Goal: Task Accomplishment & Management: Use online tool/utility

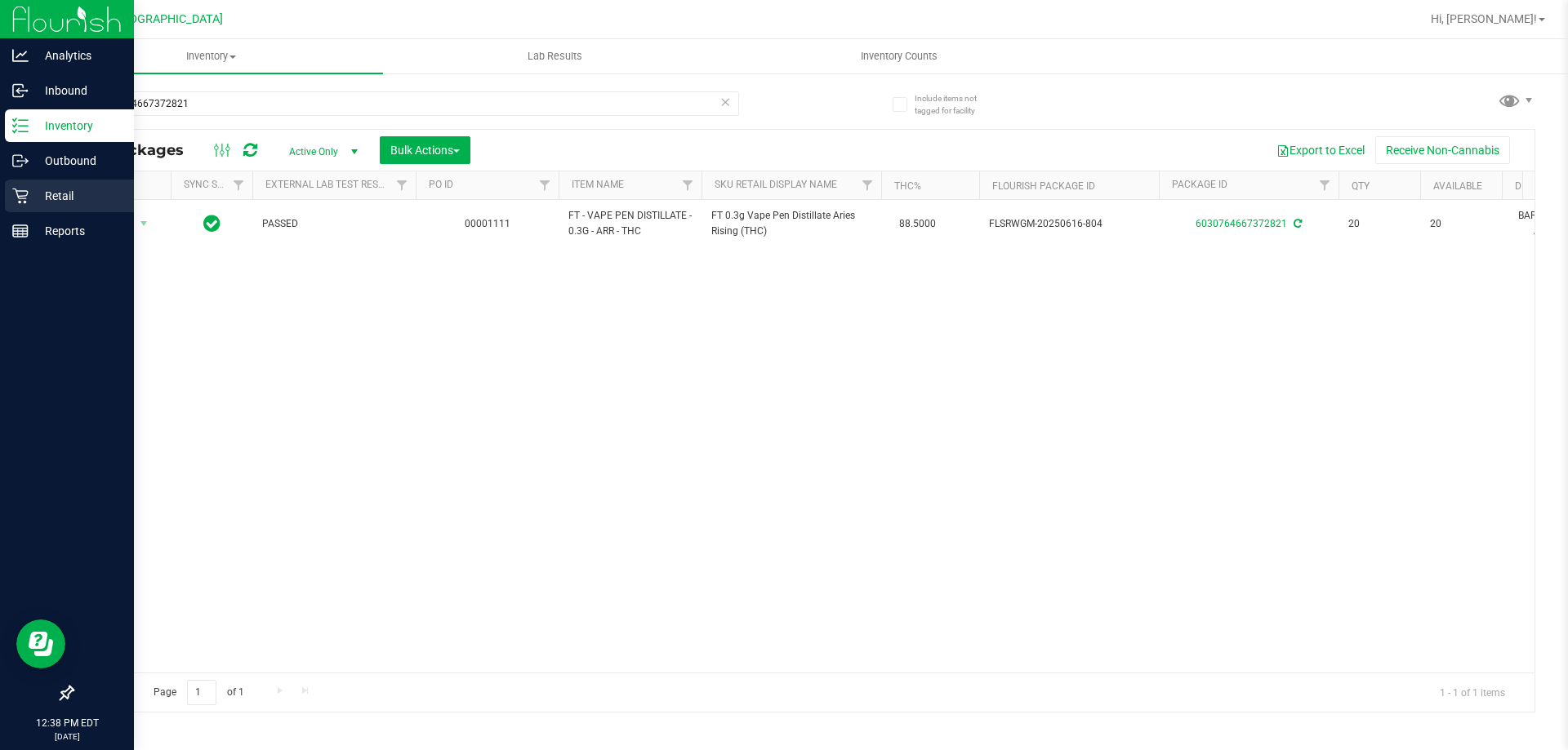
click at [32, 207] on div "Retail" at bounding box center [70, 196] width 129 height 33
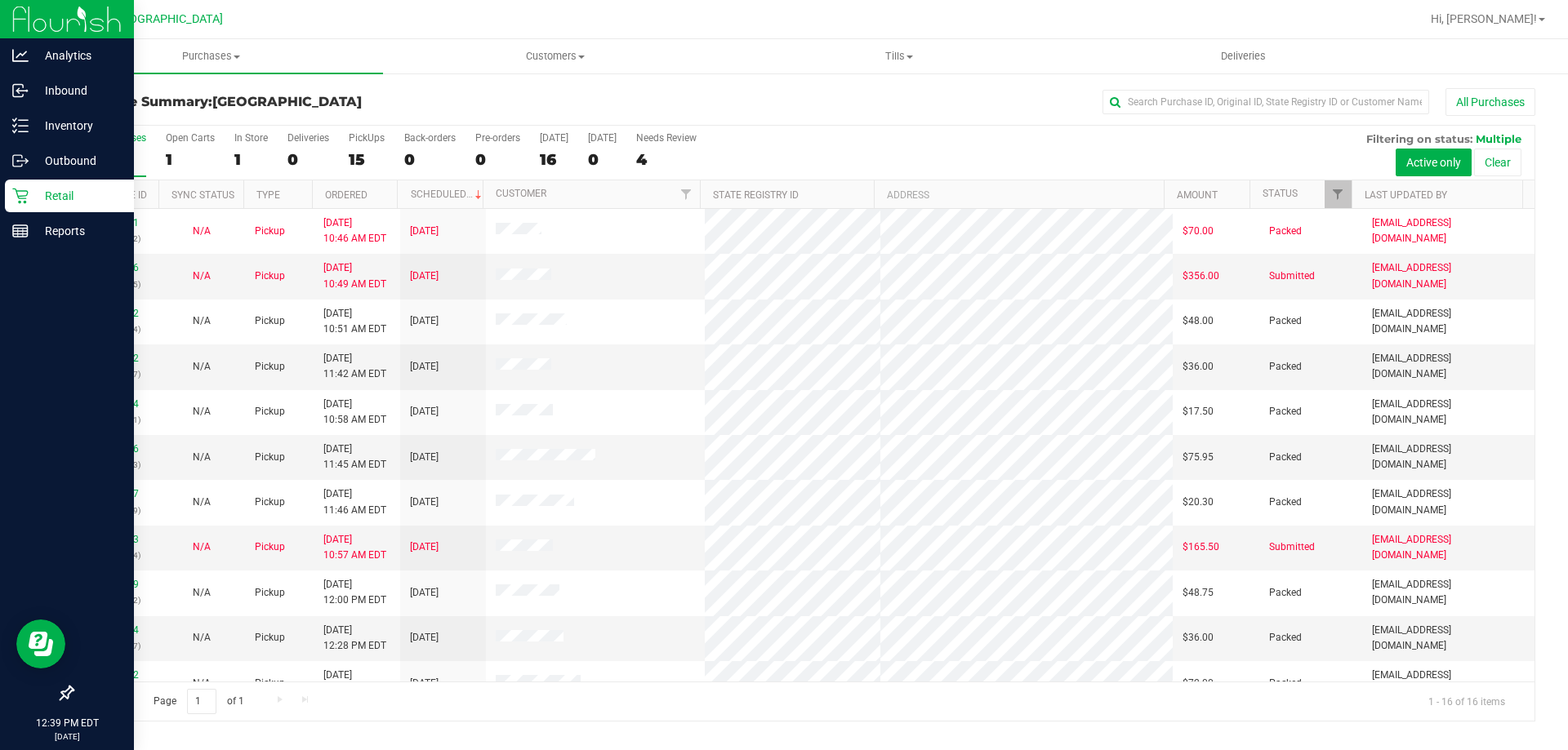
scroll to position [251, 0]
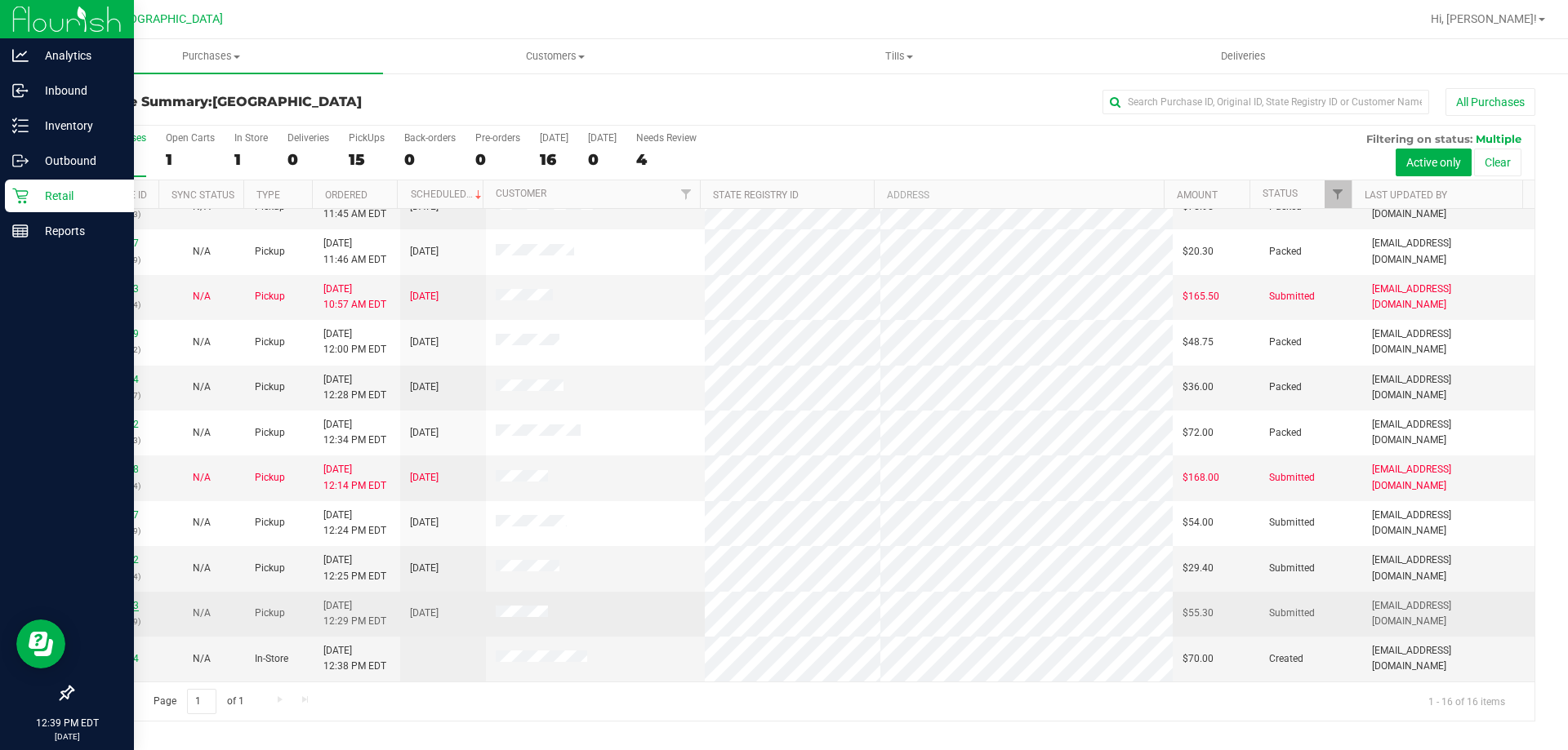
click at [119, 603] on link "11838973" at bounding box center [116, 605] width 46 height 11
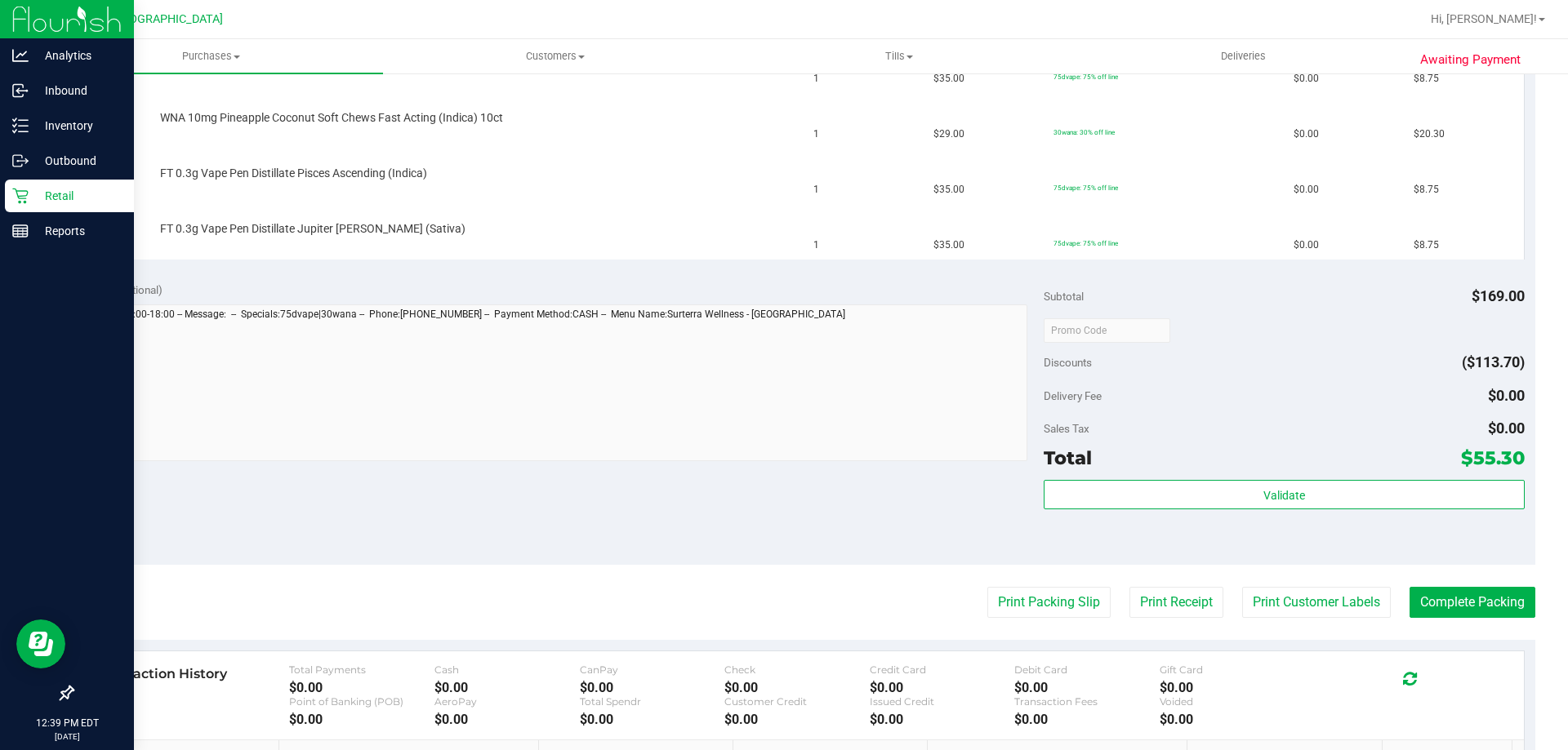
scroll to position [571, 0]
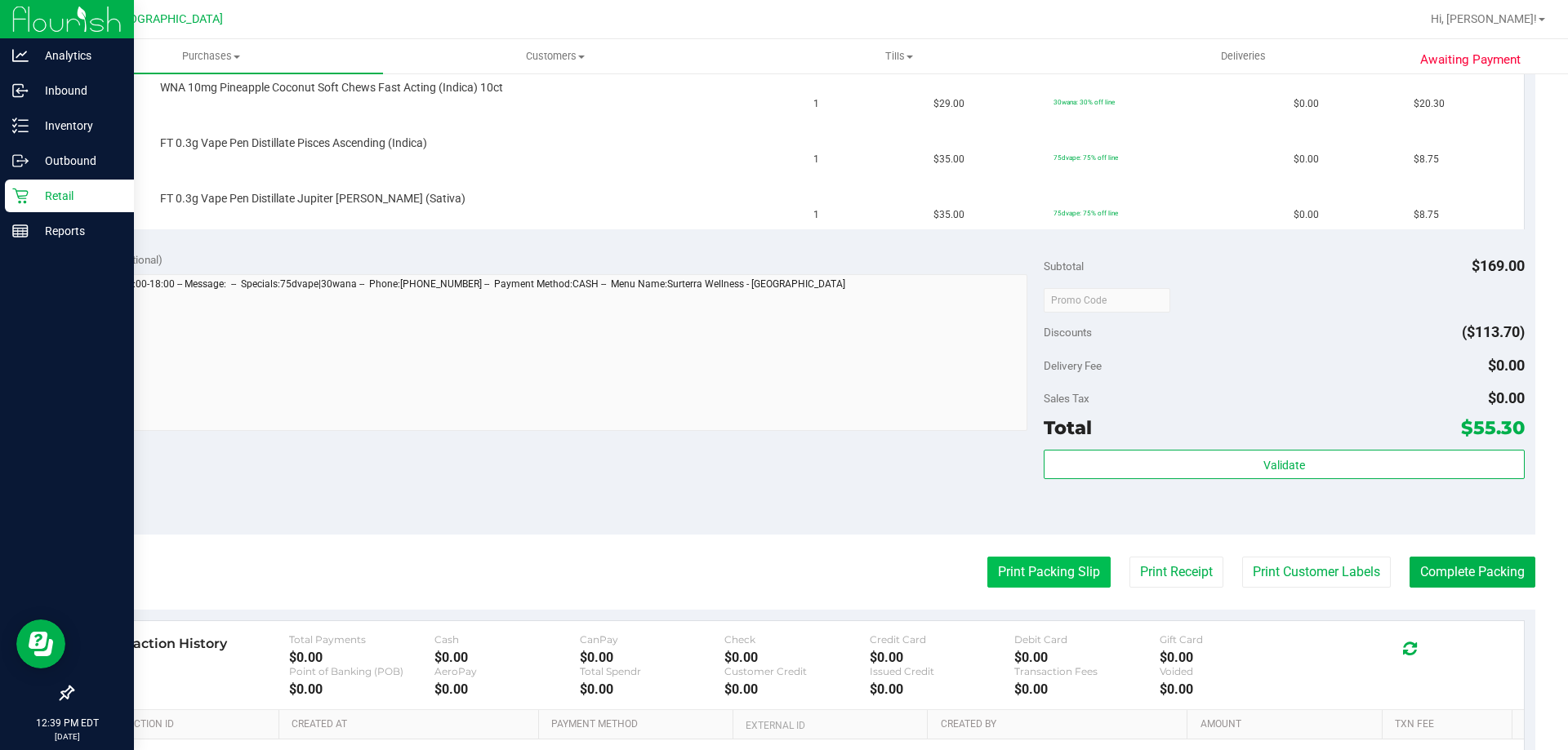
click at [1028, 568] on button "Print Packing Slip" at bounding box center [1049, 573] width 124 height 31
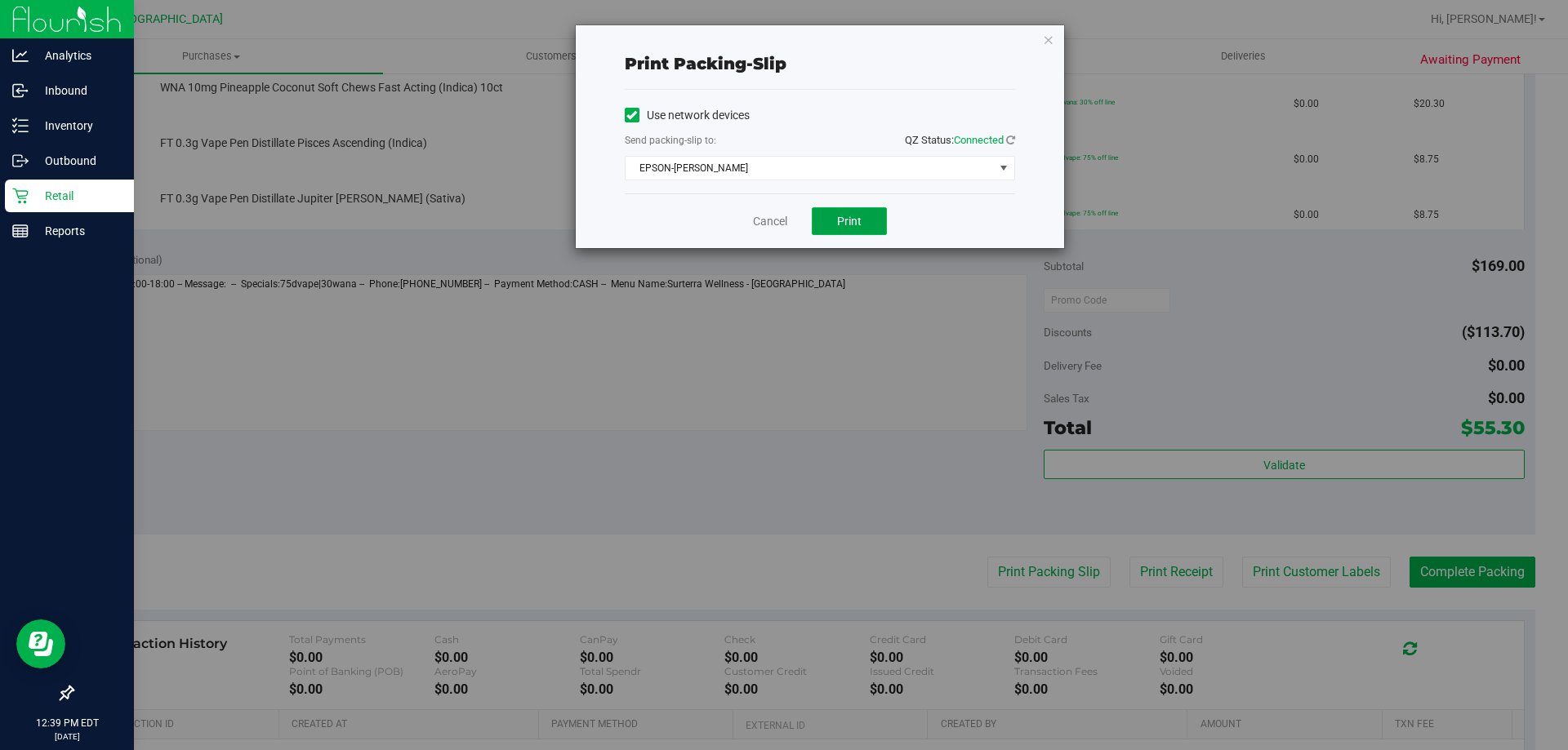
click at [858, 226] on span "Print" at bounding box center [849, 221] width 24 height 13
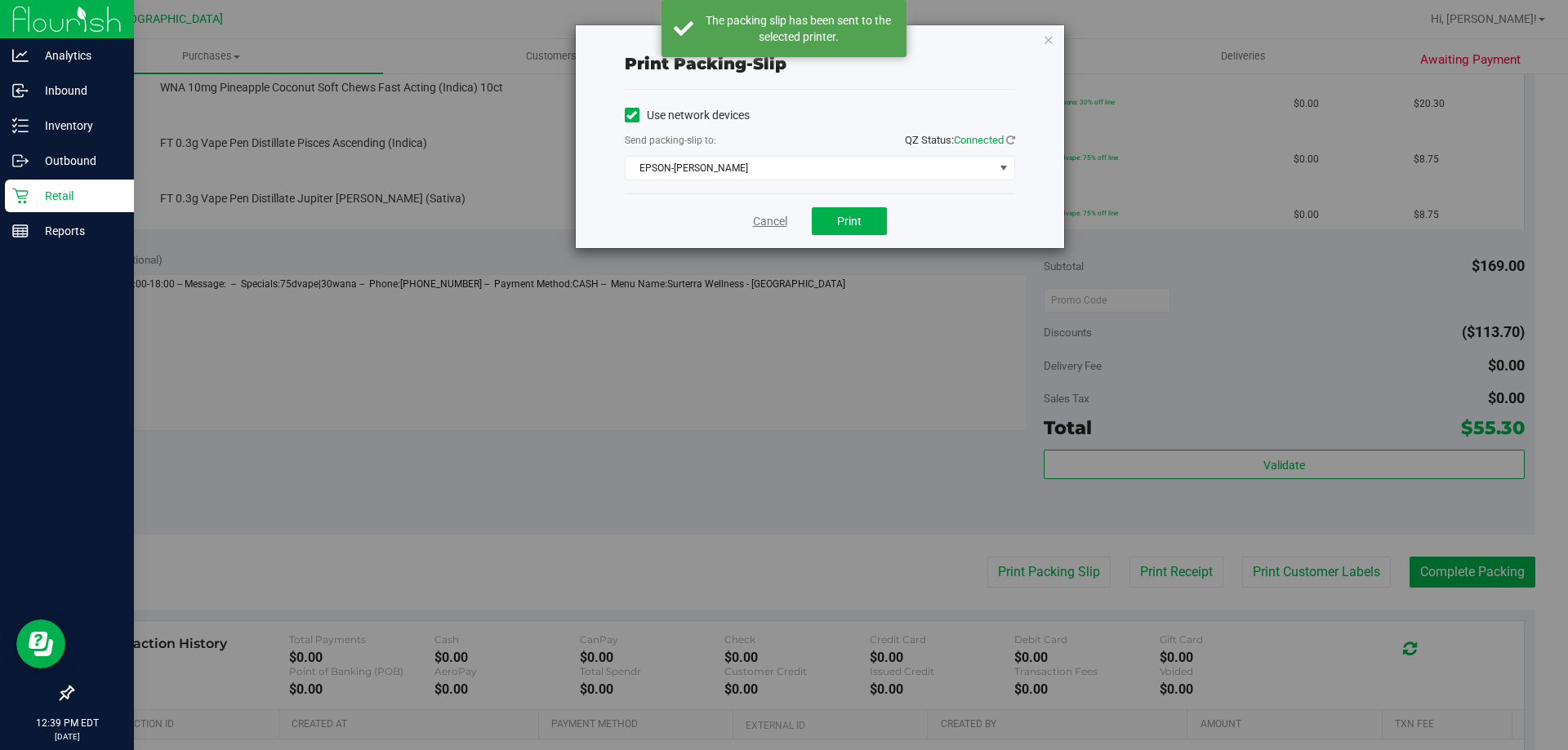
click at [765, 217] on link "Cancel" at bounding box center [770, 222] width 34 height 17
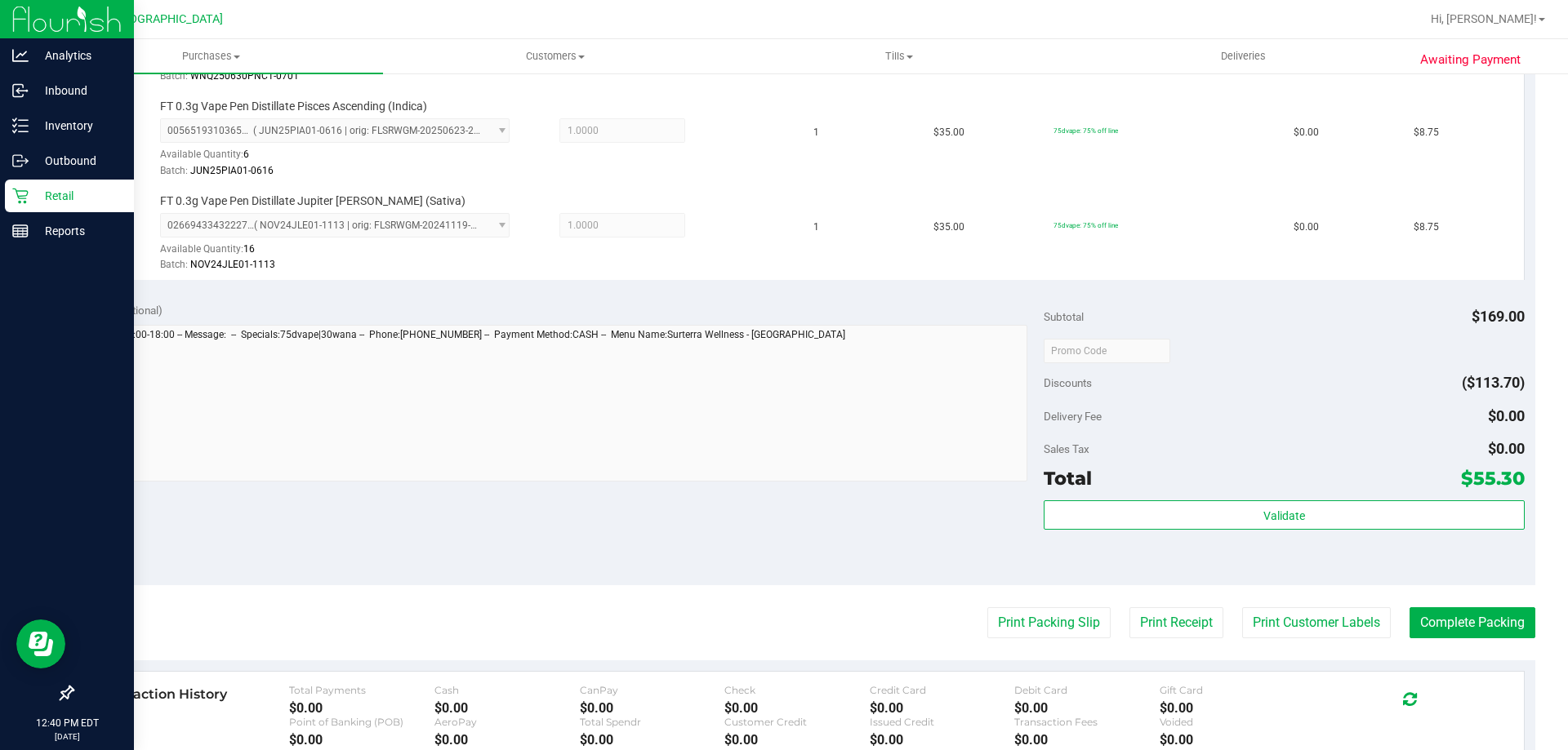
scroll to position [734, 0]
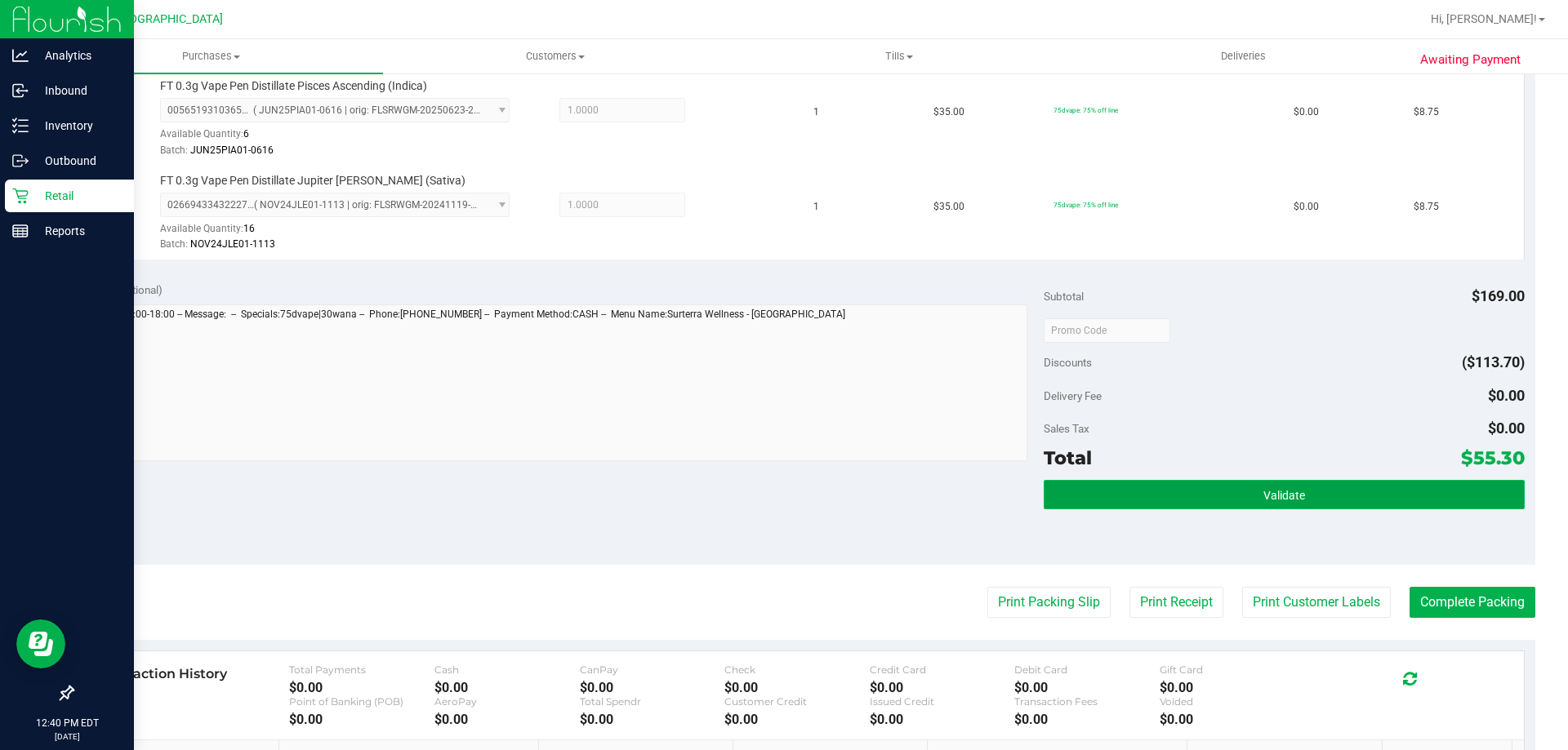
click at [1215, 489] on button "Validate" at bounding box center [1283, 494] width 480 height 30
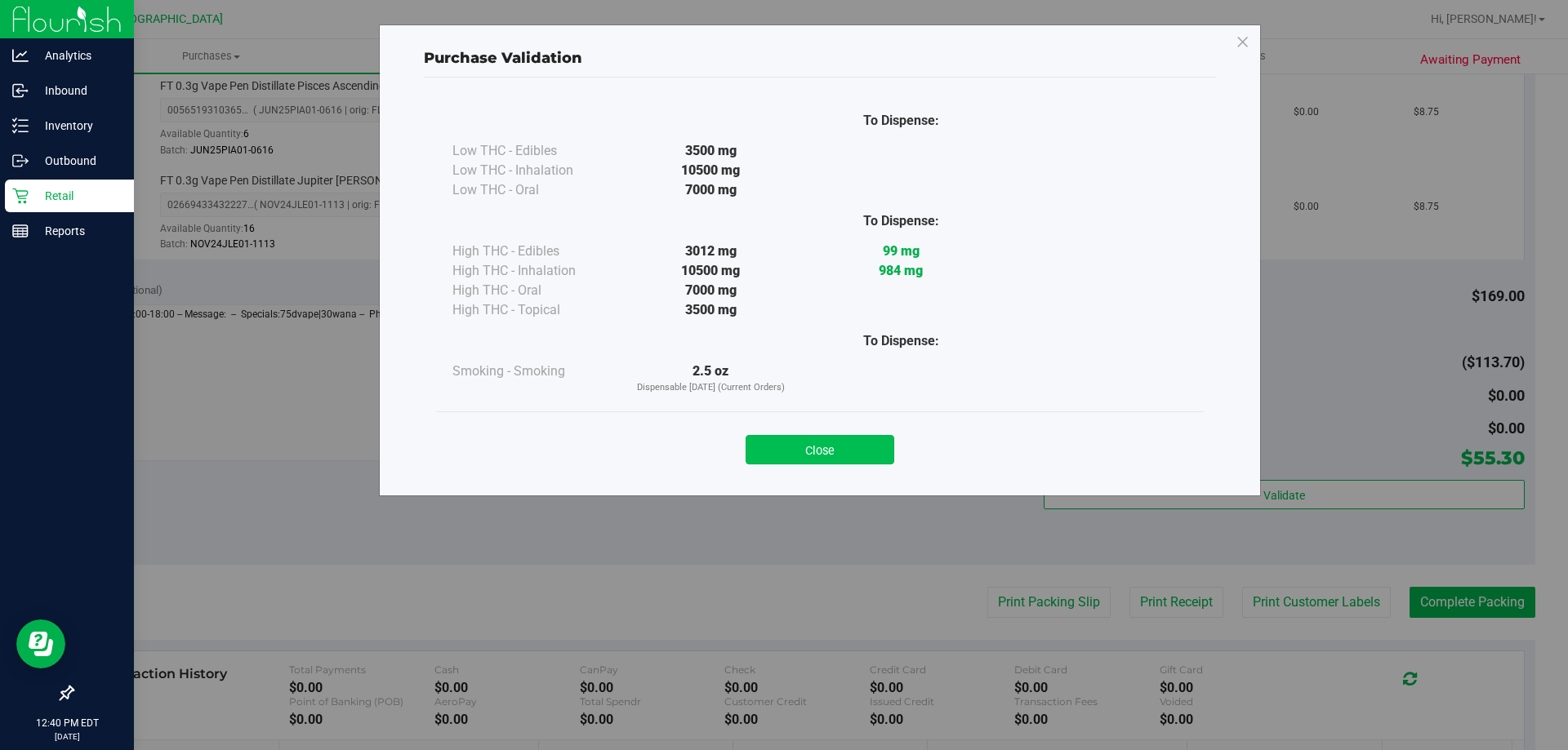
click at [827, 438] on button "Close" at bounding box center [819, 450] width 149 height 30
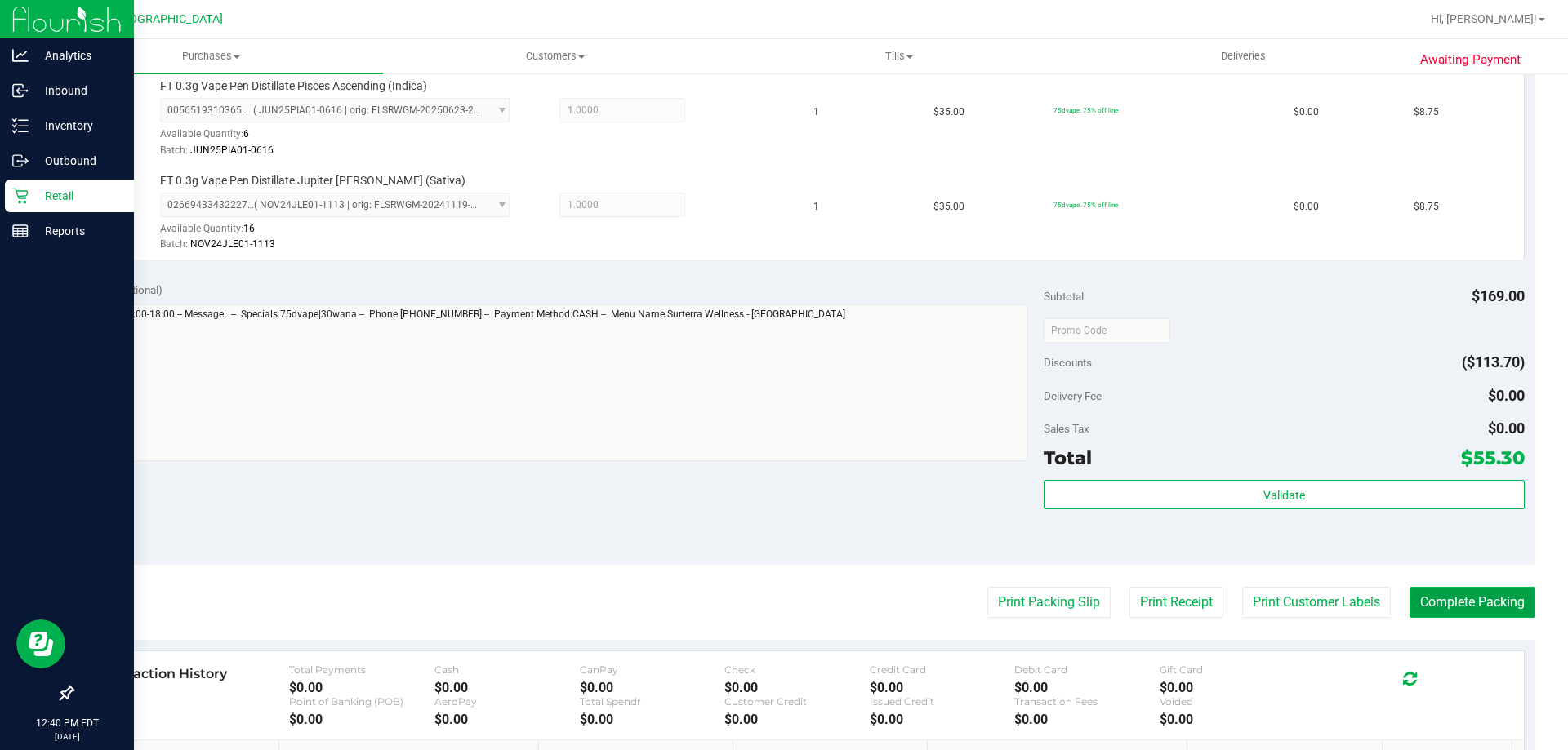
click at [1476, 604] on button "Complete Packing" at bounding box center [1472, 602] width 125 height 31
click at [1476, 604] on button "Complete Packing" at bounding box center [1465, 602] width 138 height 31
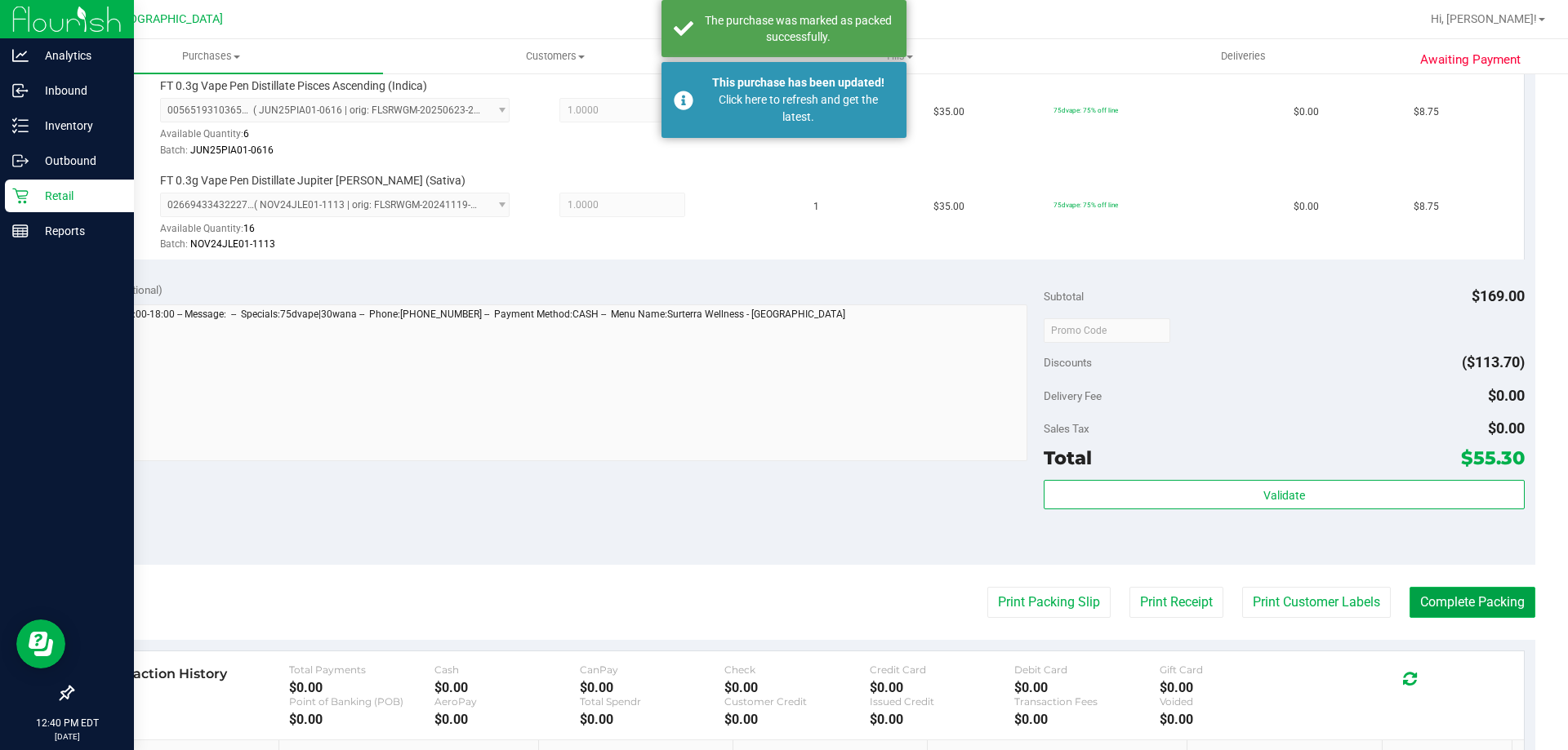
click at [1494, 610] on button "Complete Packing" at bounding box center [1472, 602] width 125 height 31
click at [1494, 610] on button "Complete Packing" at bounding box center [1465, 602] width 138 height 31
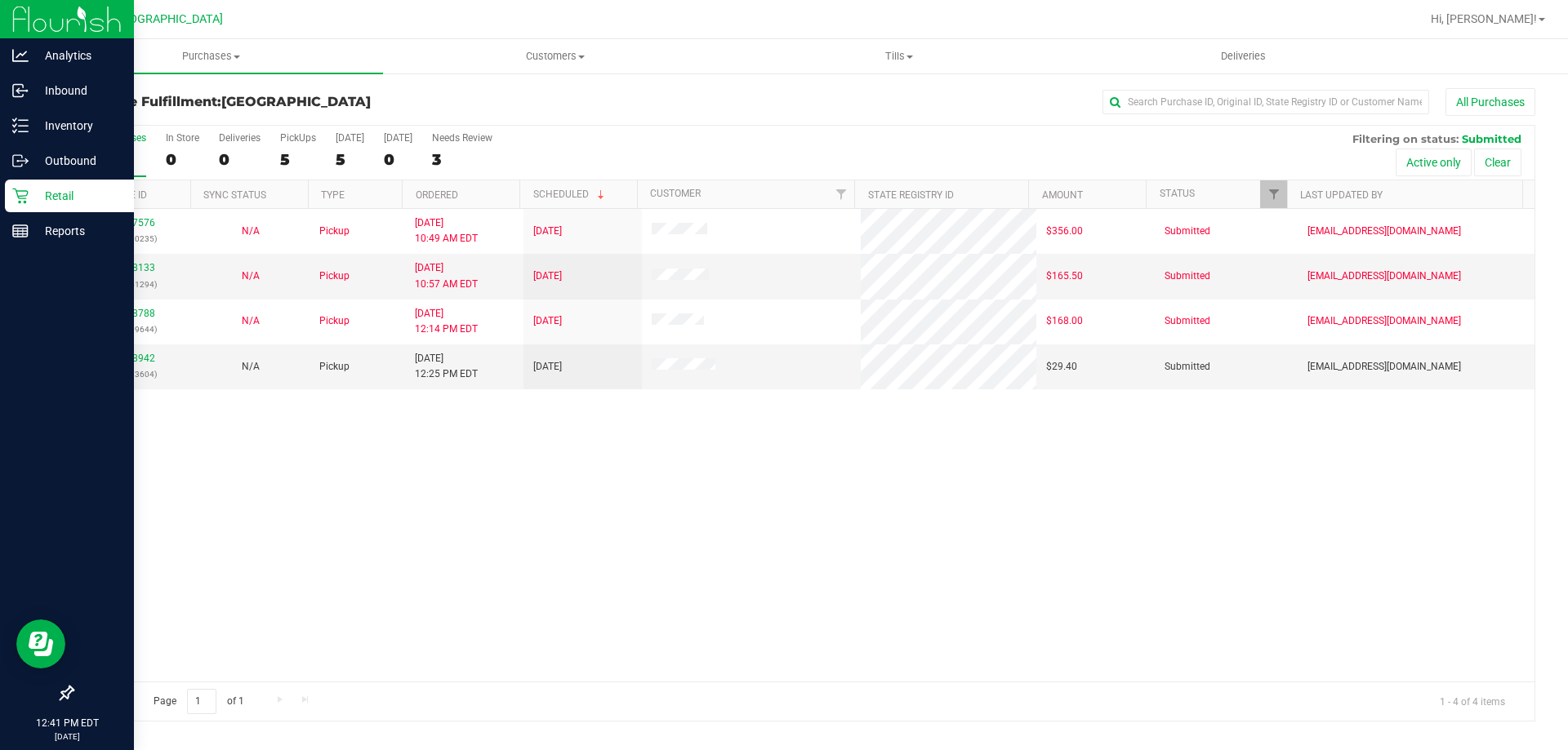
click at [514, 481] on div "11837576 (316910235) N/A Pickup 8/24/2025 10:49 AM EDT 8/24/2025 $356.00 Submit…" at bounding box center [803, 445] width 1462 height 472
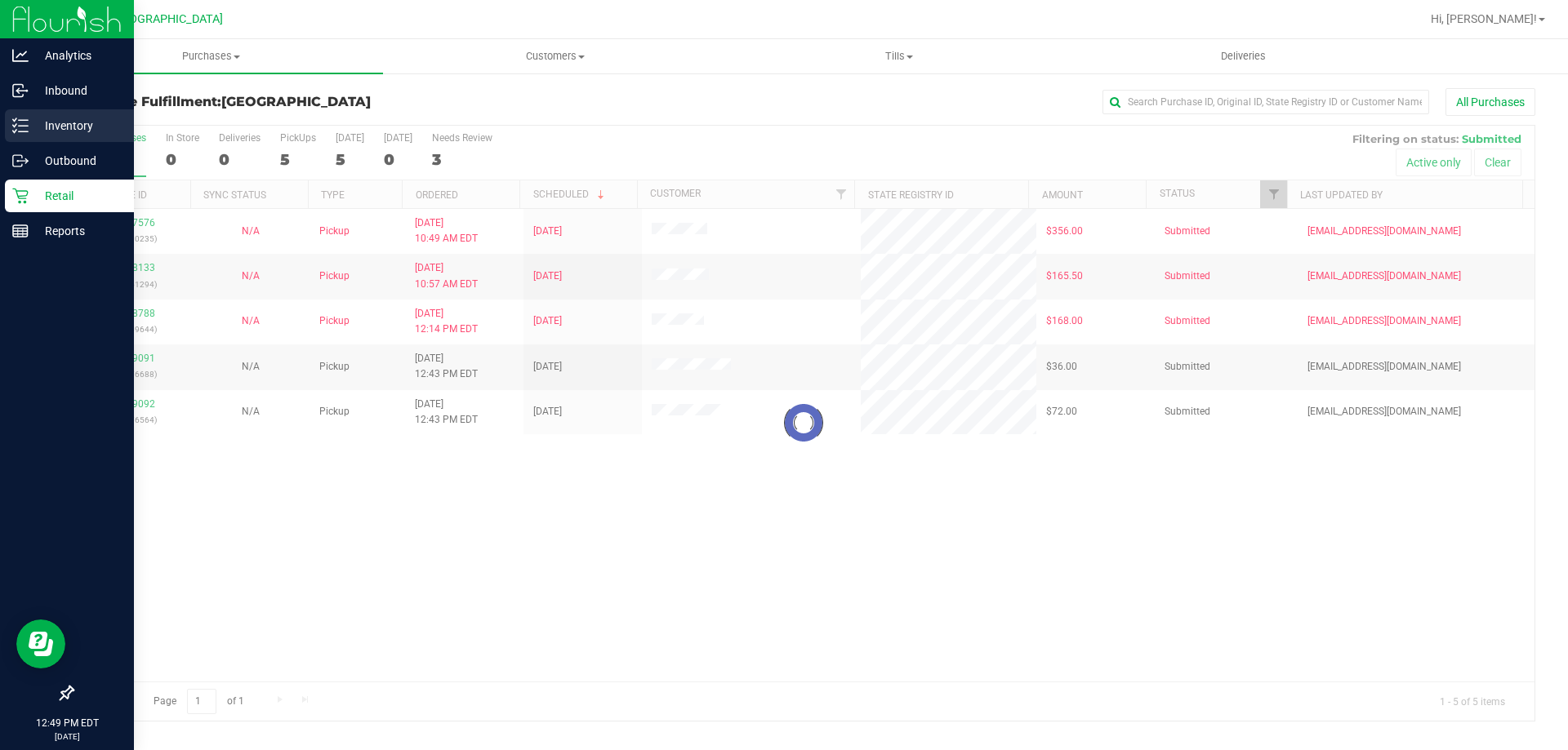
click at [47, 118] on p "Inventory" at bounding box center [77, 125] width 98 height 20
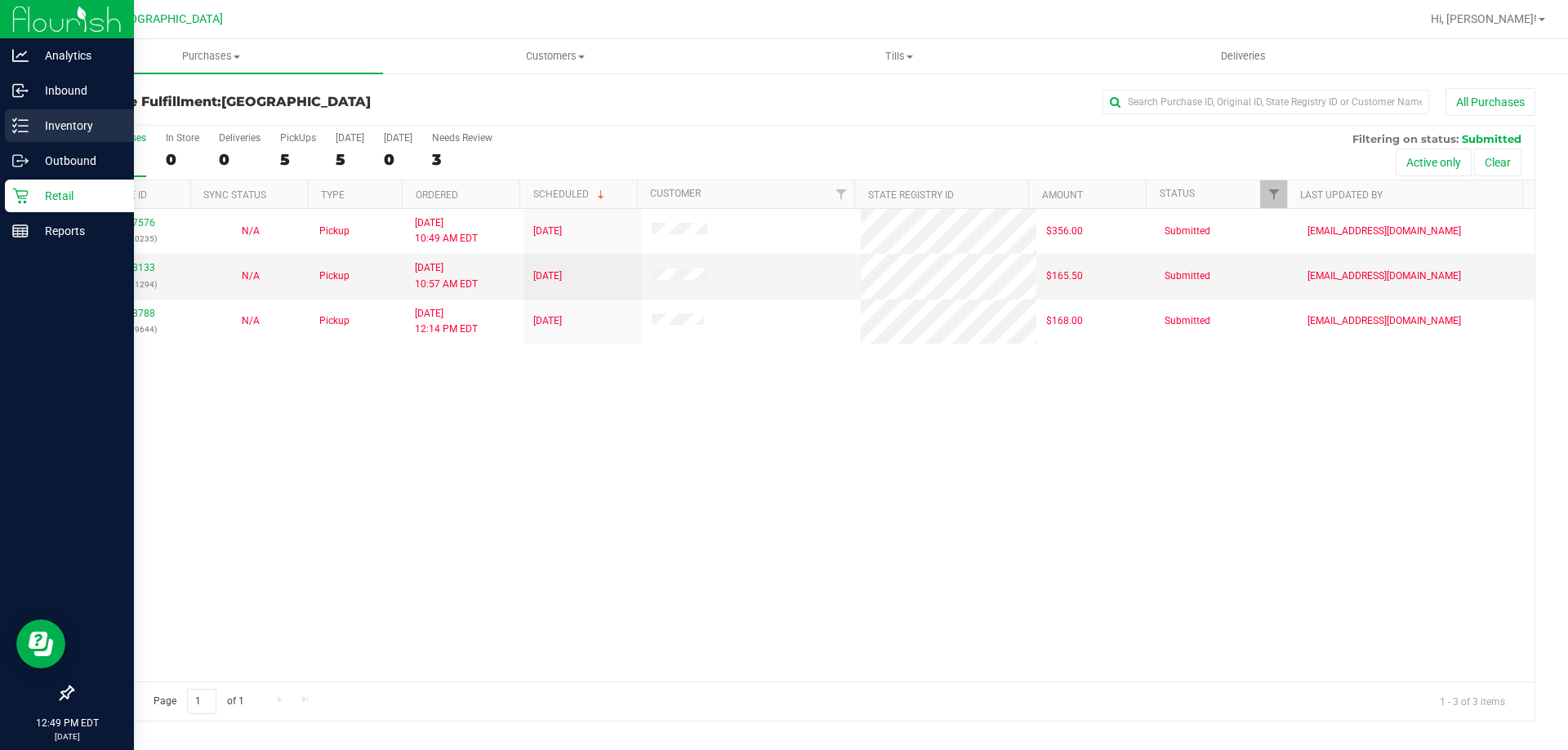
click at [62, 117] on p "Inventory" at bounding box center [77, 125] width 98 height 20
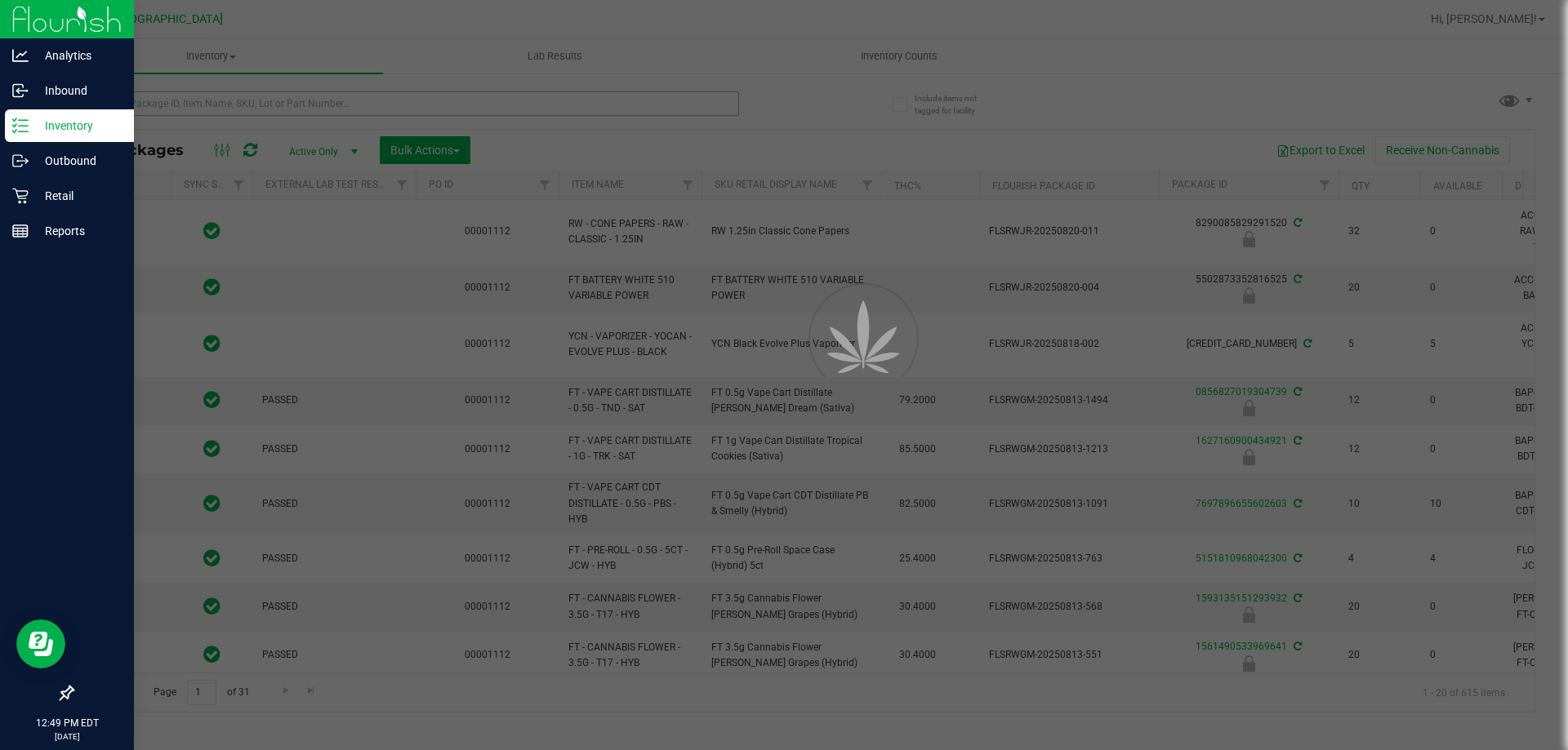
click at [373, 107] on div at bounding box center [784, 375] width 1568 height 750
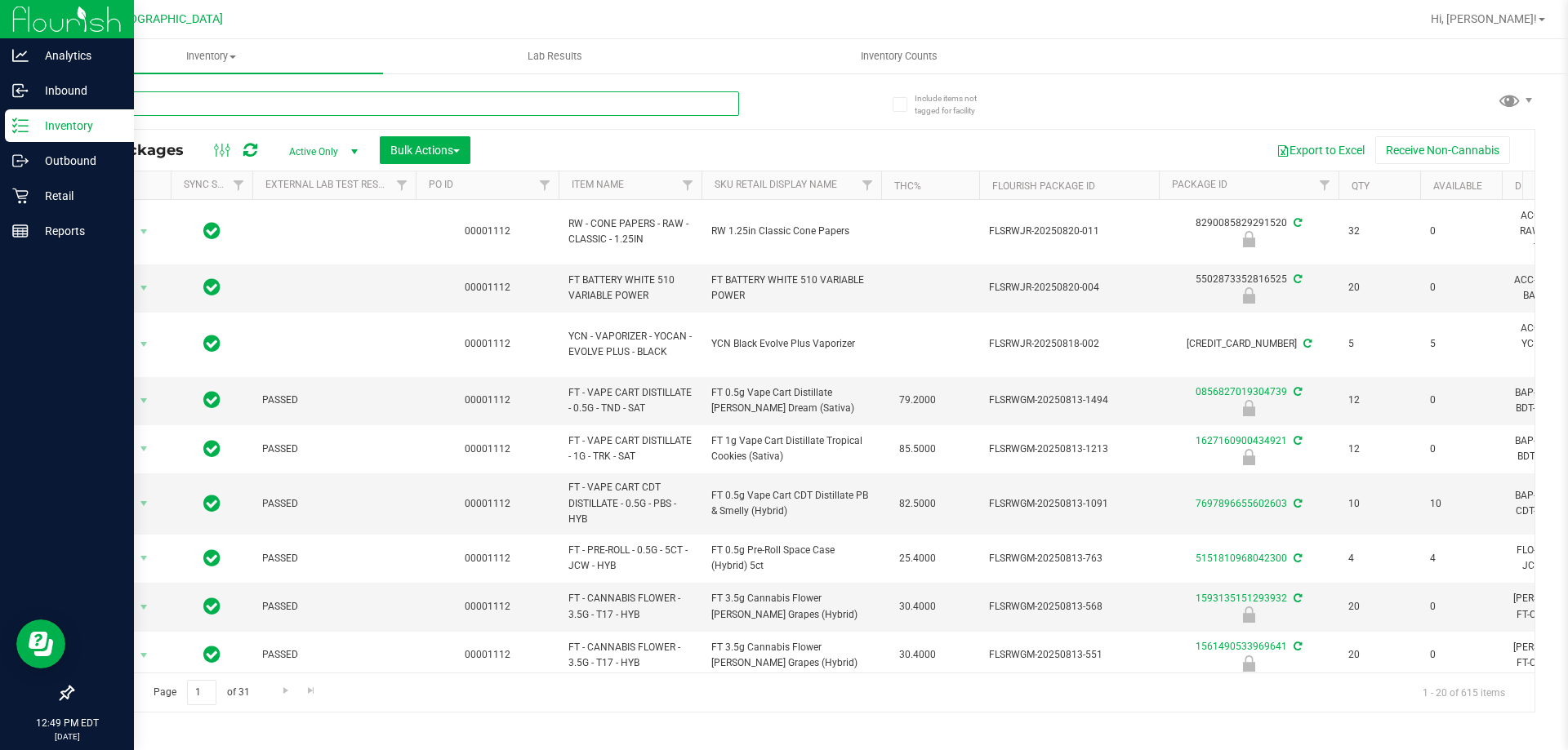
click at [373, 107] on input "text" at bounding box center [406, 104] width 667 height 24
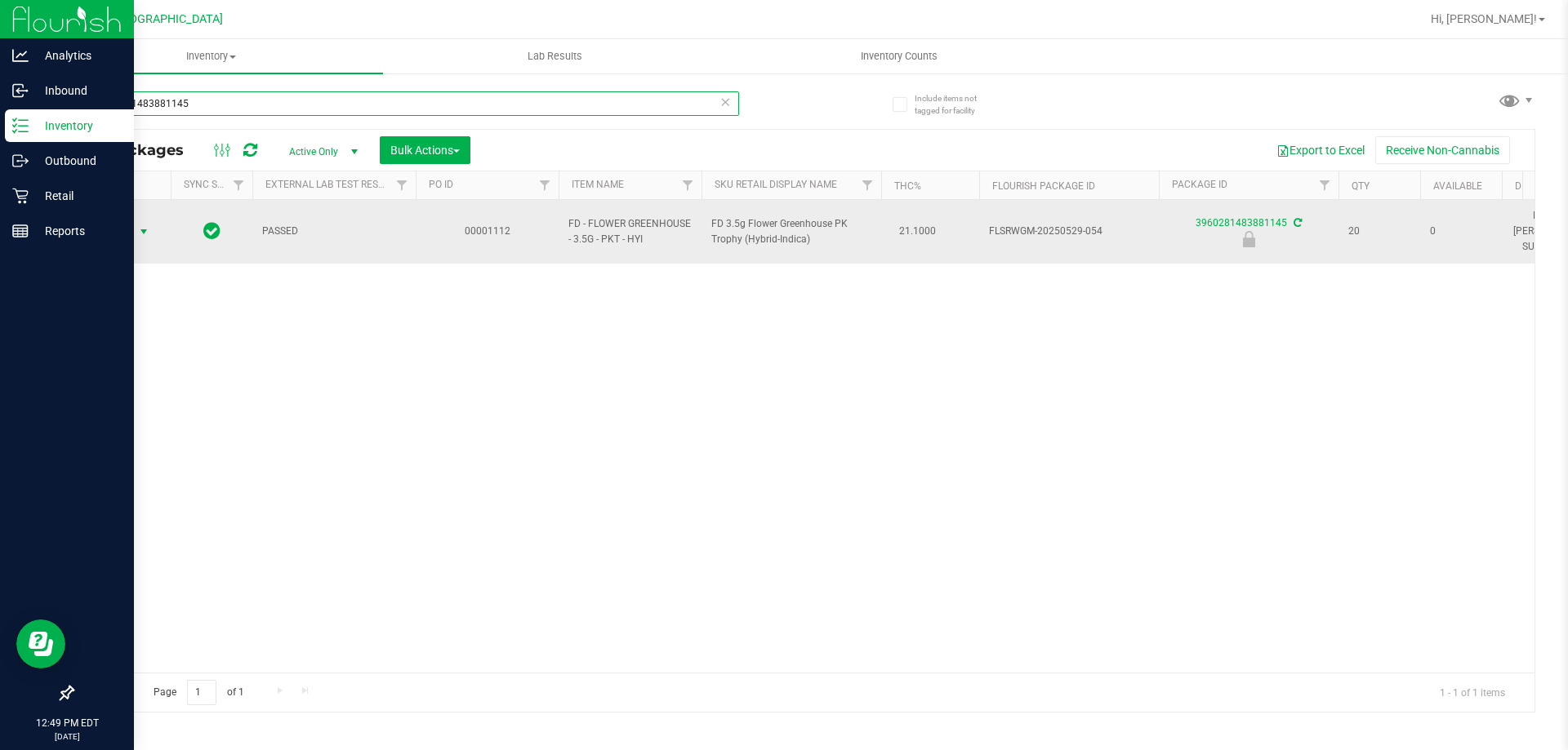
type input "3960281483881145"
click at [130, 223] on span "Action" at bounding box center [111, 231] width 44 height 23
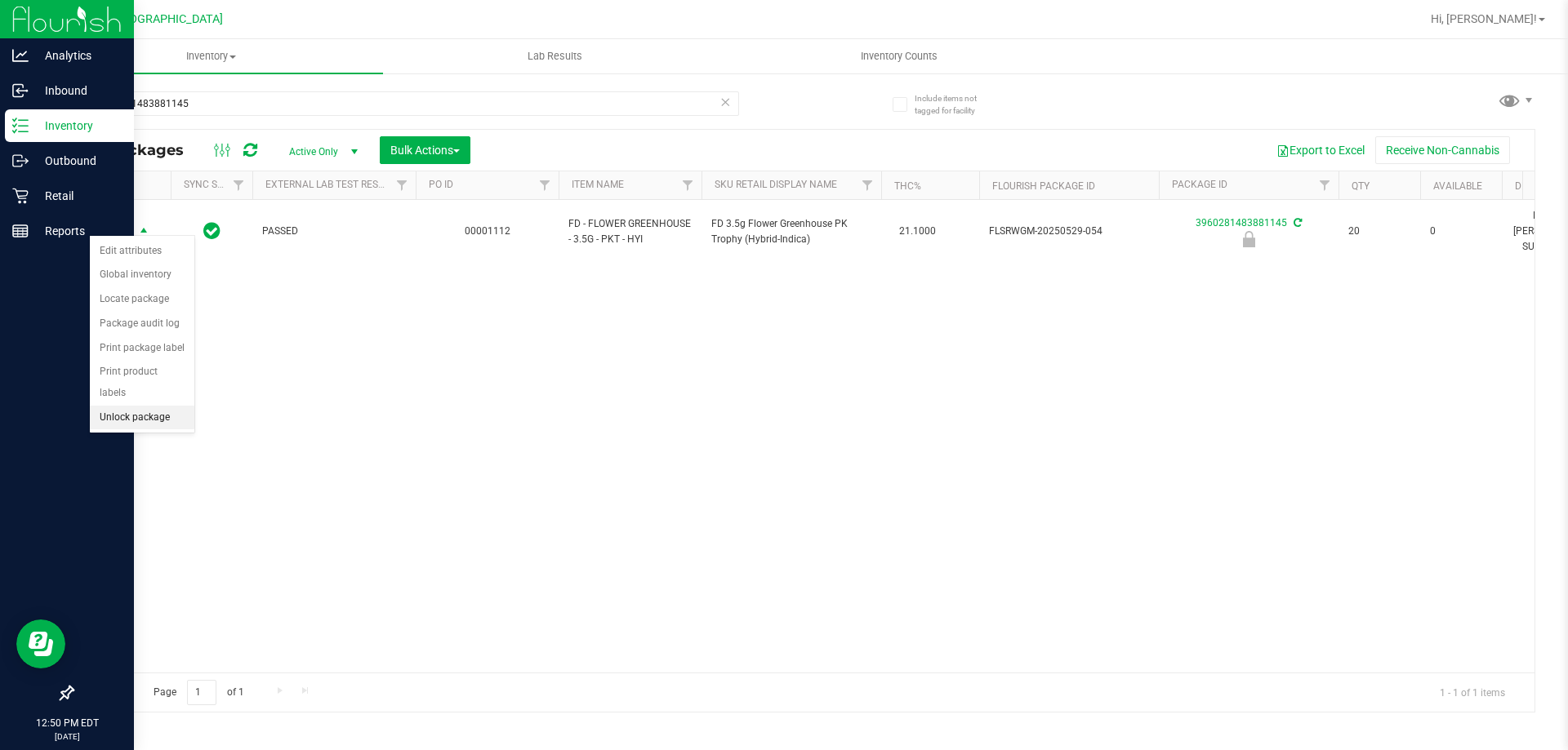
click at [135, 405] on li "Unlock package" at bounding box center [142, 418] width 104 height 24
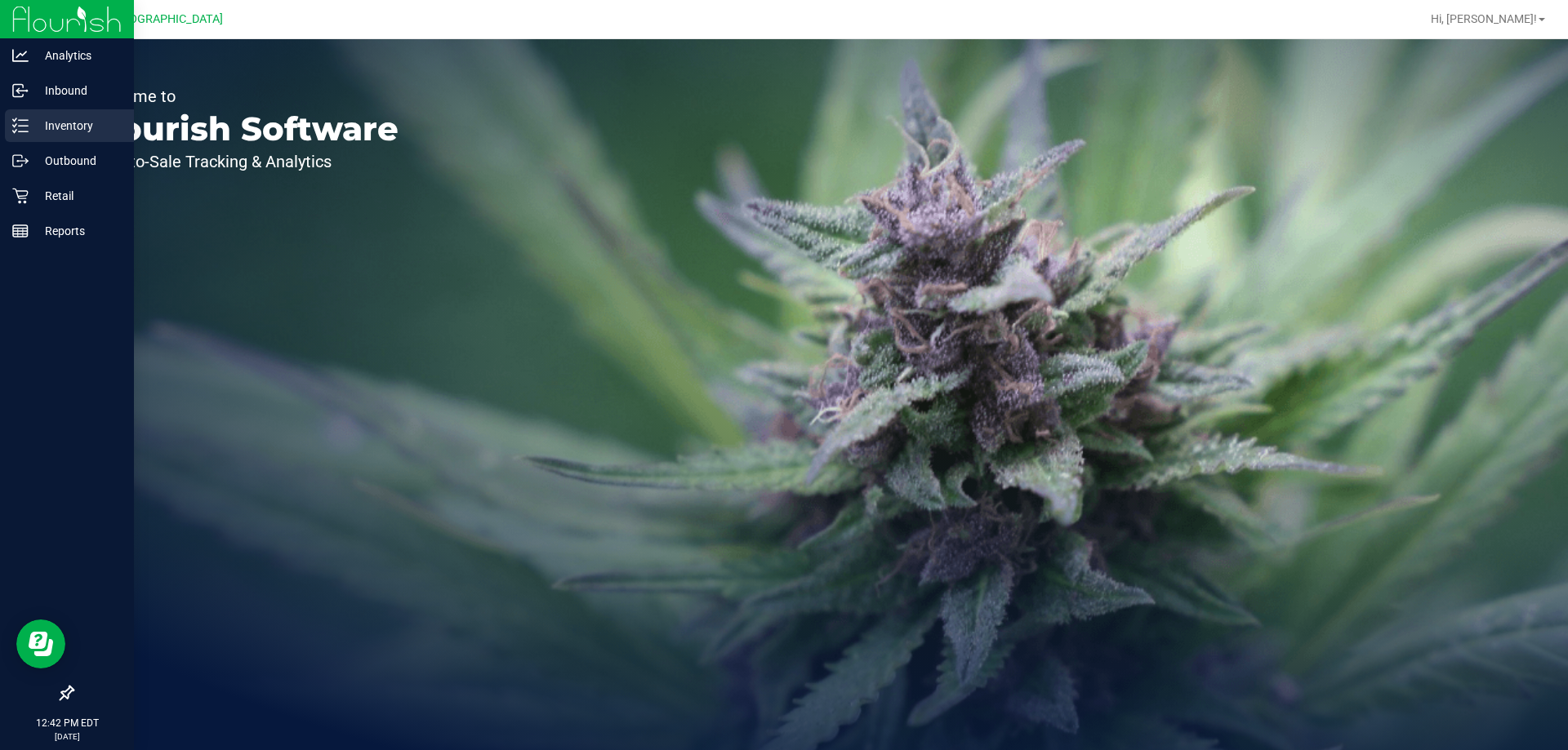
click at [44, 124] on p "Inventory" at bounding box center [77, 125] width 98 height 20
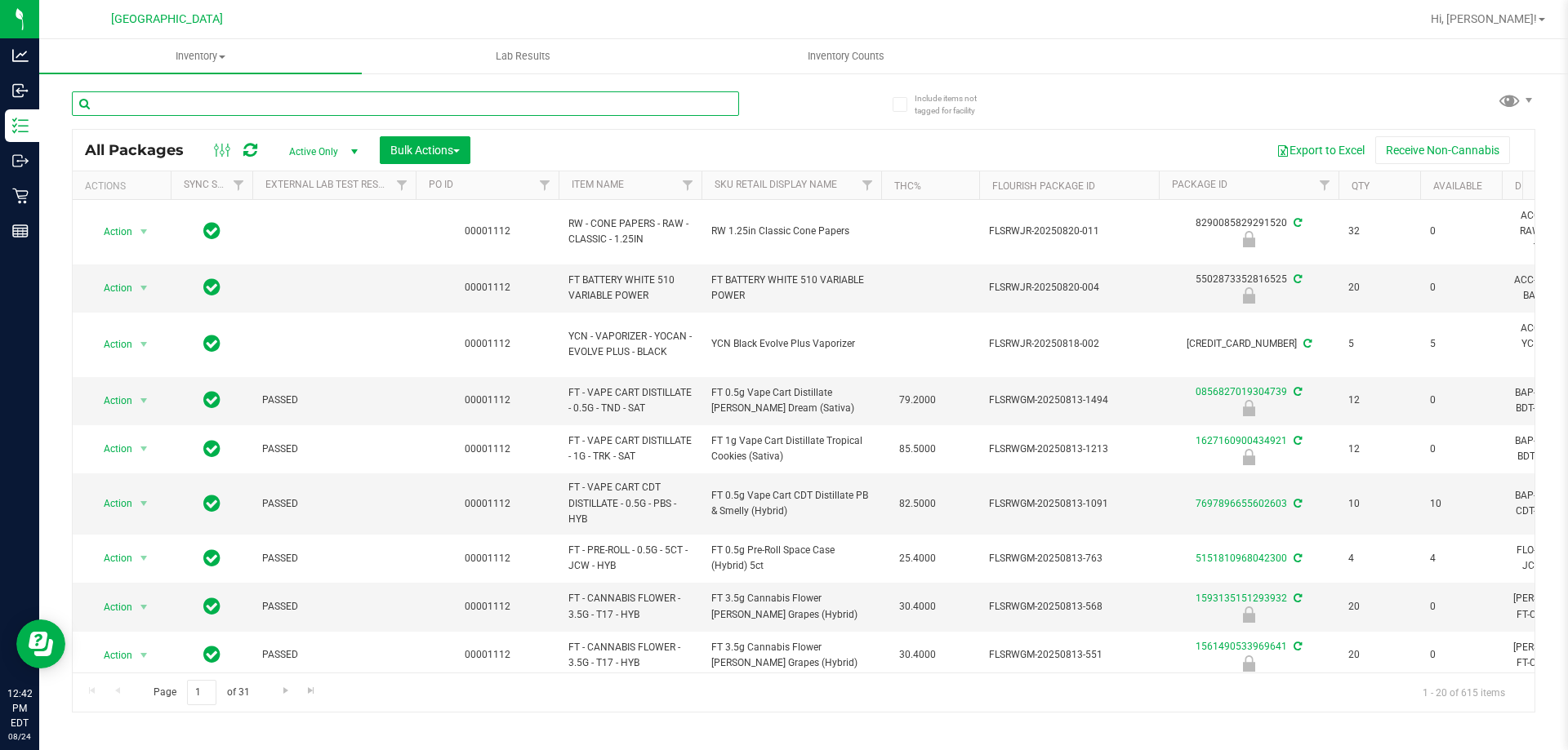
click at [333, 102] on input "text" at bounding box center [406, 104] width 667 height 24
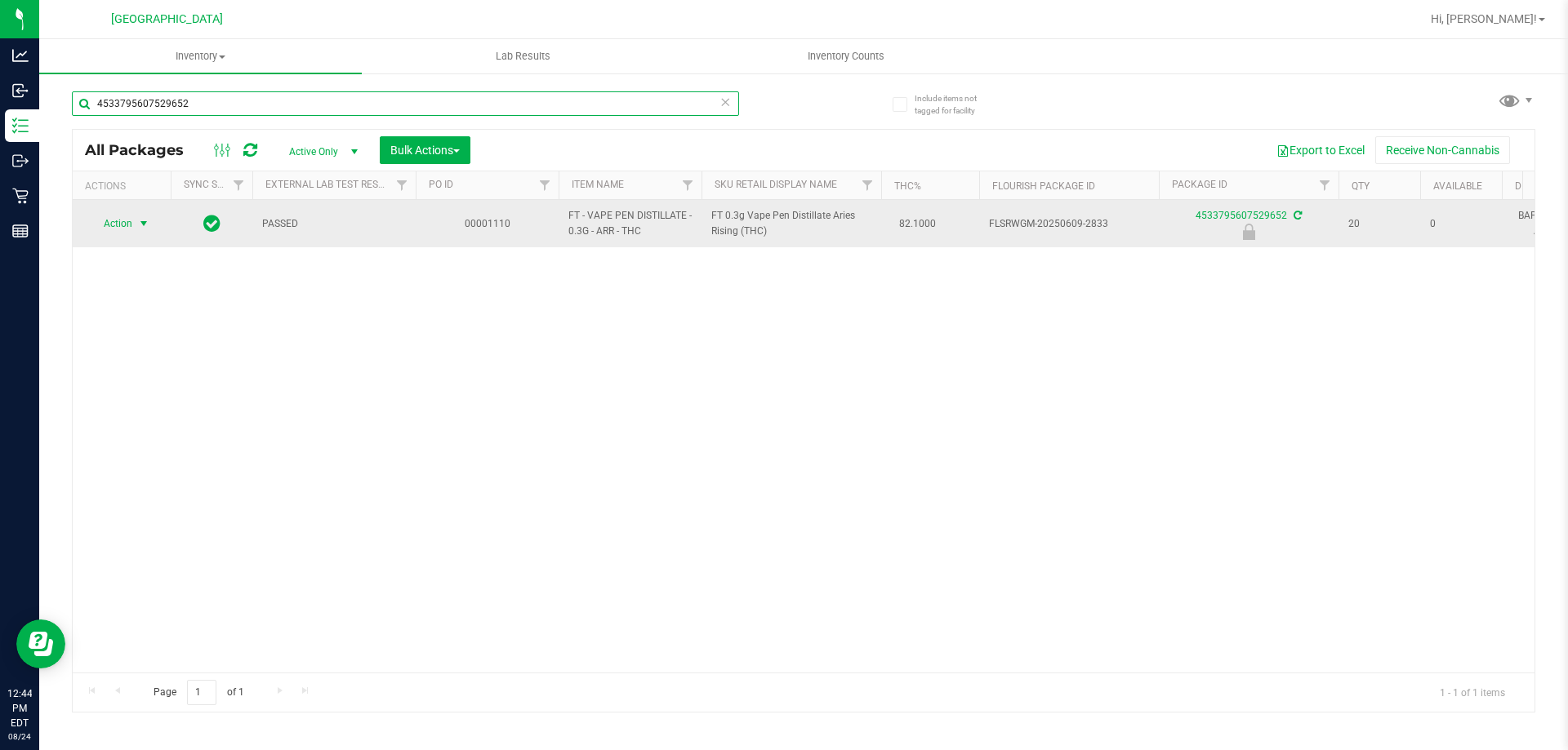
type input "4533795607529652"
click at [115, 212] on span "Action" at bounding box center [111, 224] width 44 height 23
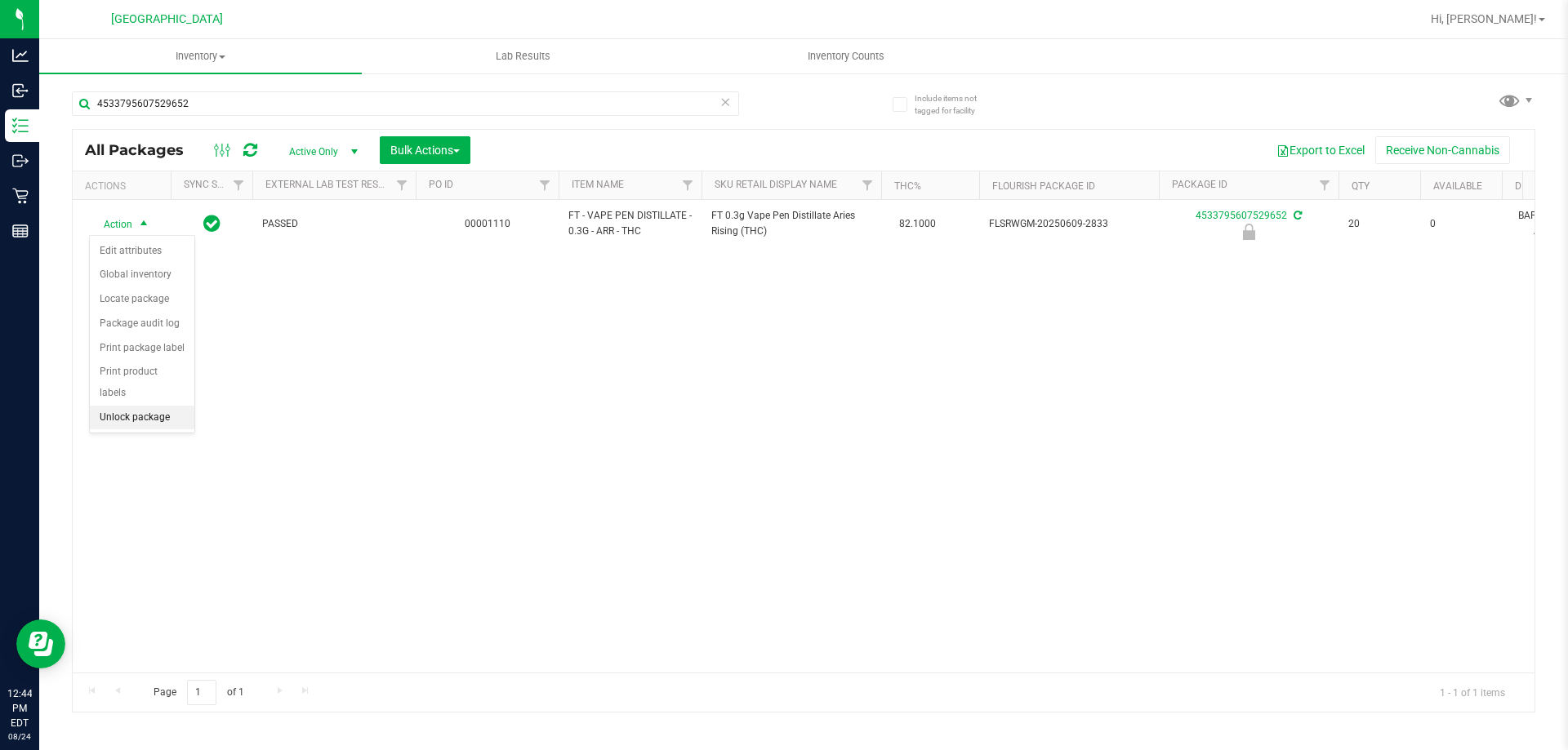
click at [115, 405] on li "Unlock package" at bounding box center [142, 418] width 104 height 24
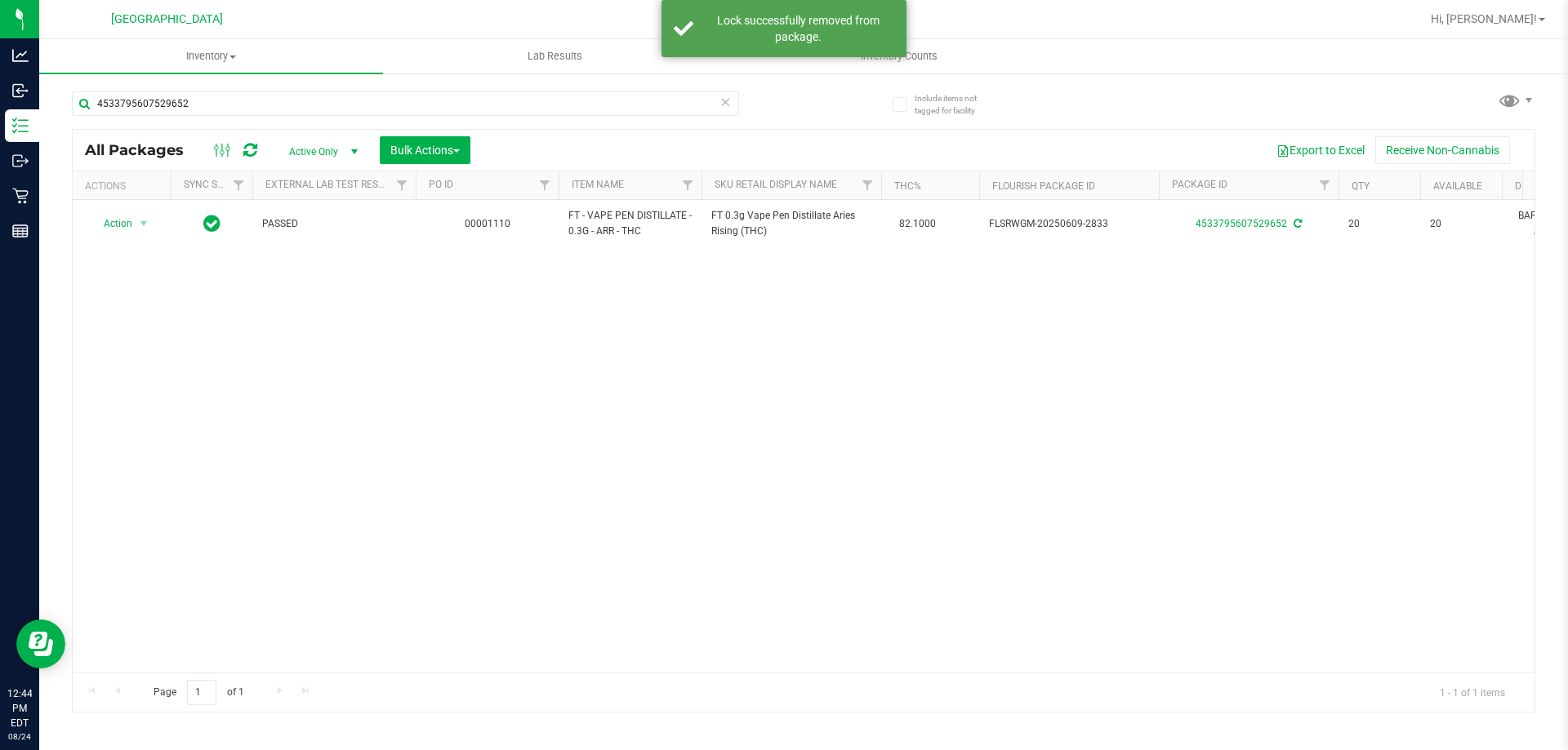
click at [666, 380] on div "Action Action Adjust qty Create package Edit attributes Global inventory Locate…" at bounding box center [803, 436] width 1462 height 472
